Goal: Task Accomplishment & Management: Use online tool/utility

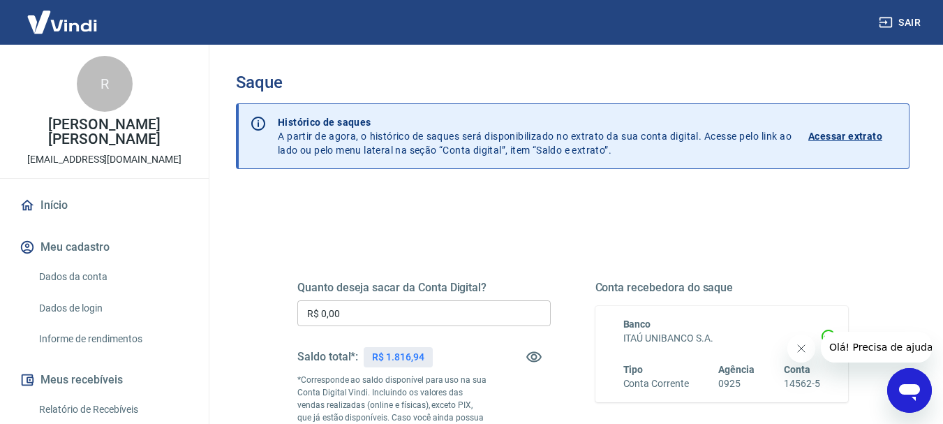
click at [374, 318] on input "R$ 0,00" at bounding box center [423, 313] width 253 height 26
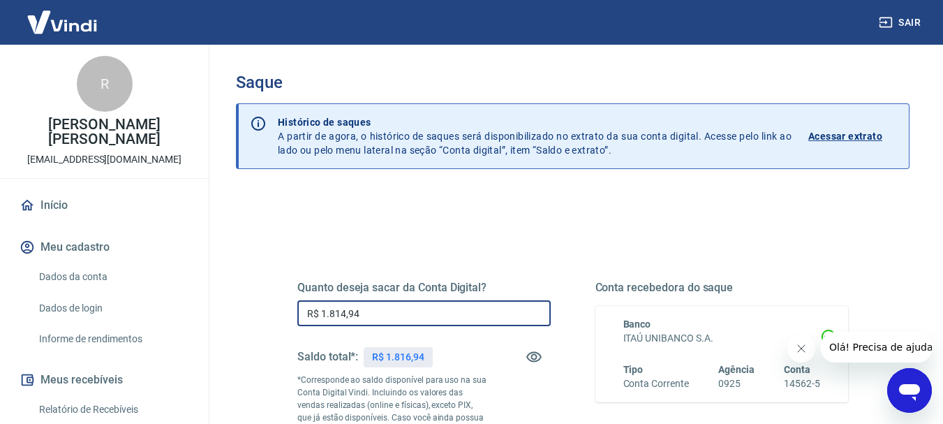
click at [346, 316] on input "R$ 1.814,94" at bounding box center [423, 313] width 253 height 26
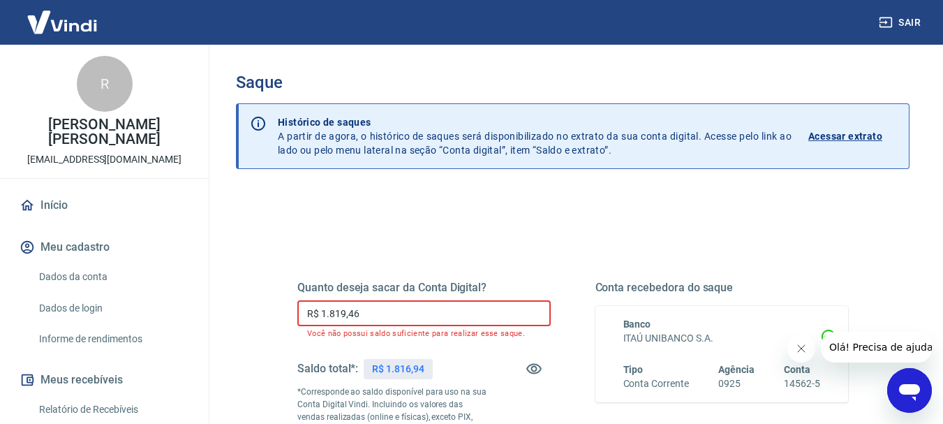
drag, startPoint x: 365, startPoint y: 314, endPoint x: 342, endPoint y: 314, distance: 23.0
click at [342, 314] on input "R$ 1.819,46" at bounding box center [423, 313] width 253 height 26
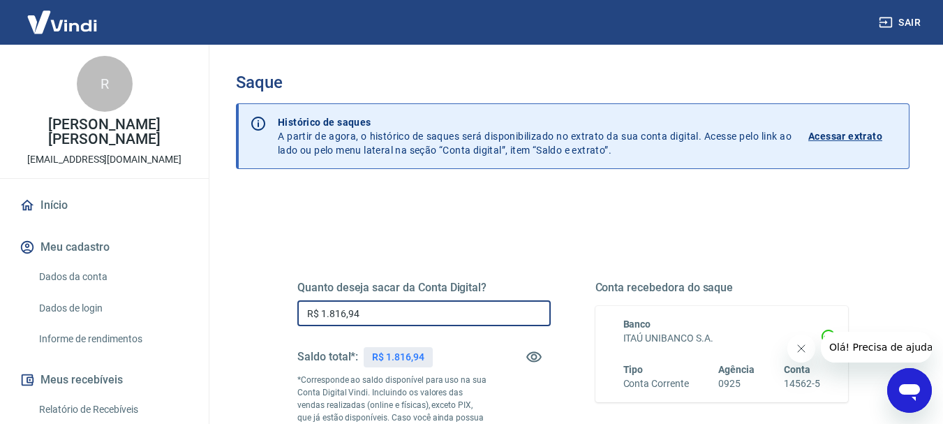
type input "R$ 1.816,94"
click at [434, 242] on div "Quanto deseja sacar da Conta Digital? R$ 1.816,94 ​ Saldo total*: R$ 1.816,94 *…" at bounding box center [573, 387] width 584 height 337
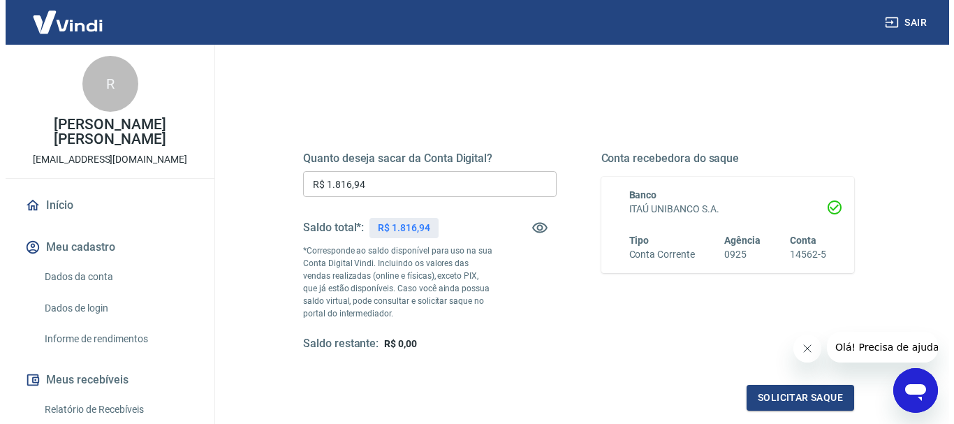
scroll to position [209, 0]
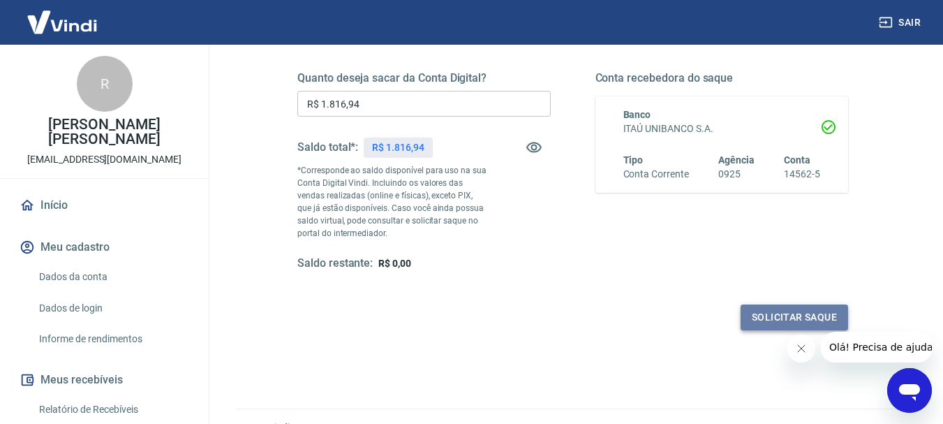
click at [769, 318] on button "Solicitar saque" at bounding box center [795, 317] width 108 height 26
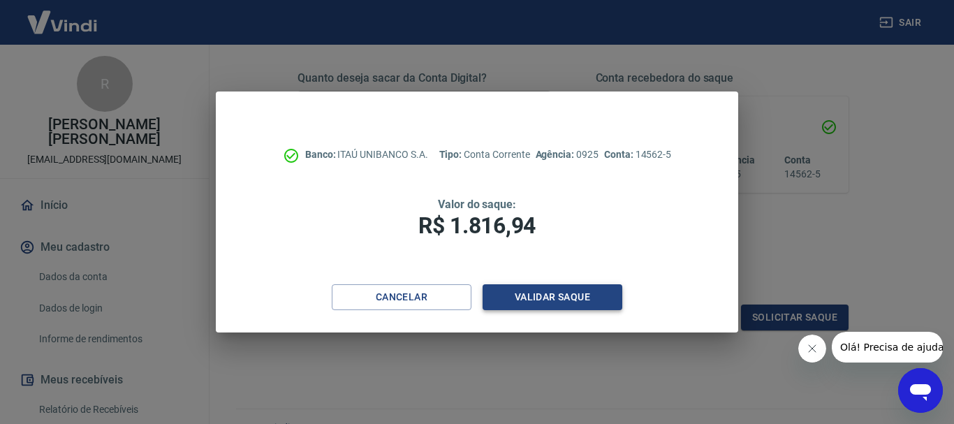
click at [539, 293] on button "Validar saque" at bounding box center [552, 297] width 140 height 26
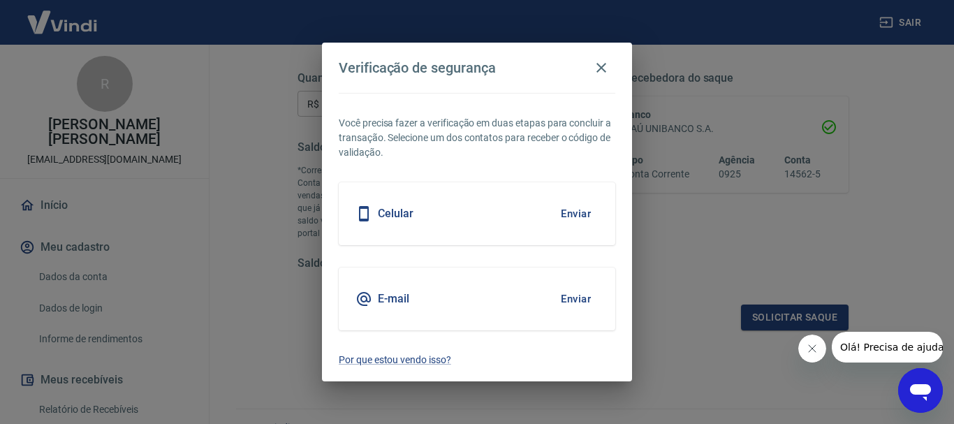
click at [580, 202] on button "Enviar" at bounding box center [575, 213] width 45 height 29
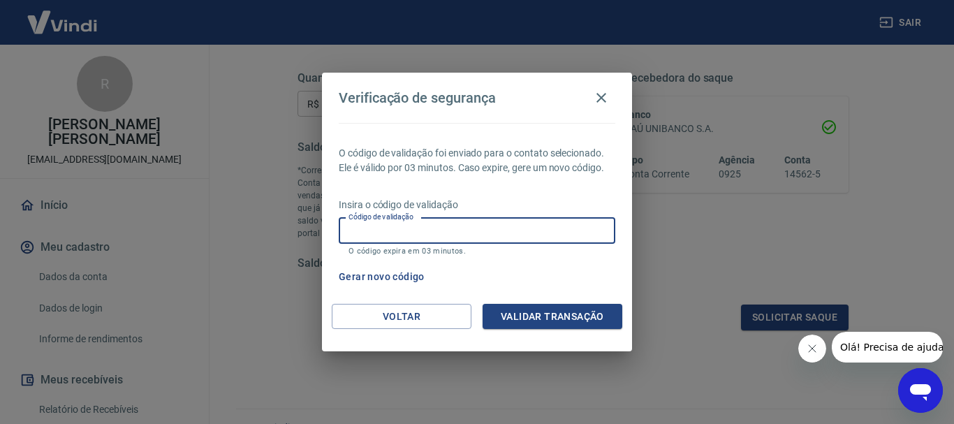
click at [408, 221] on div "Código de validação Código de validação O código expira em 03 minutos." at bounding box center [477, 237] width 276 height 38
type input "567292"
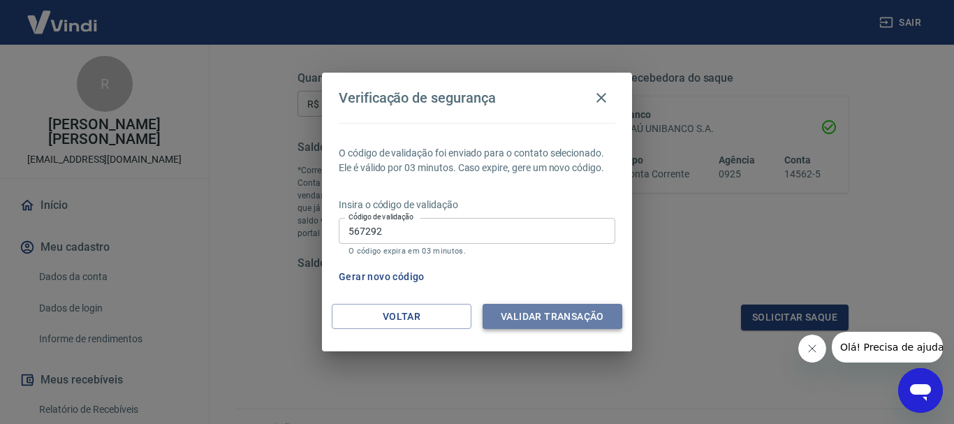
click at [547, 310] on button "Validar transação" at bounding box center [552, 317] width 140 height 26
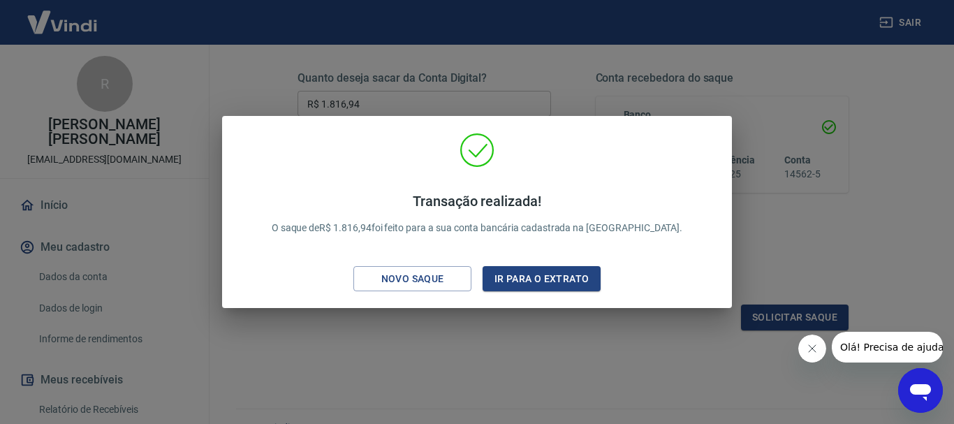
click at [869, 239] on div "Transação realizada! O saque de R$ 1.816,94 foi feito para a sua conta bancária…" at bounding box center [477, 212] width 954 height 424
